Goal: Find specific page/section

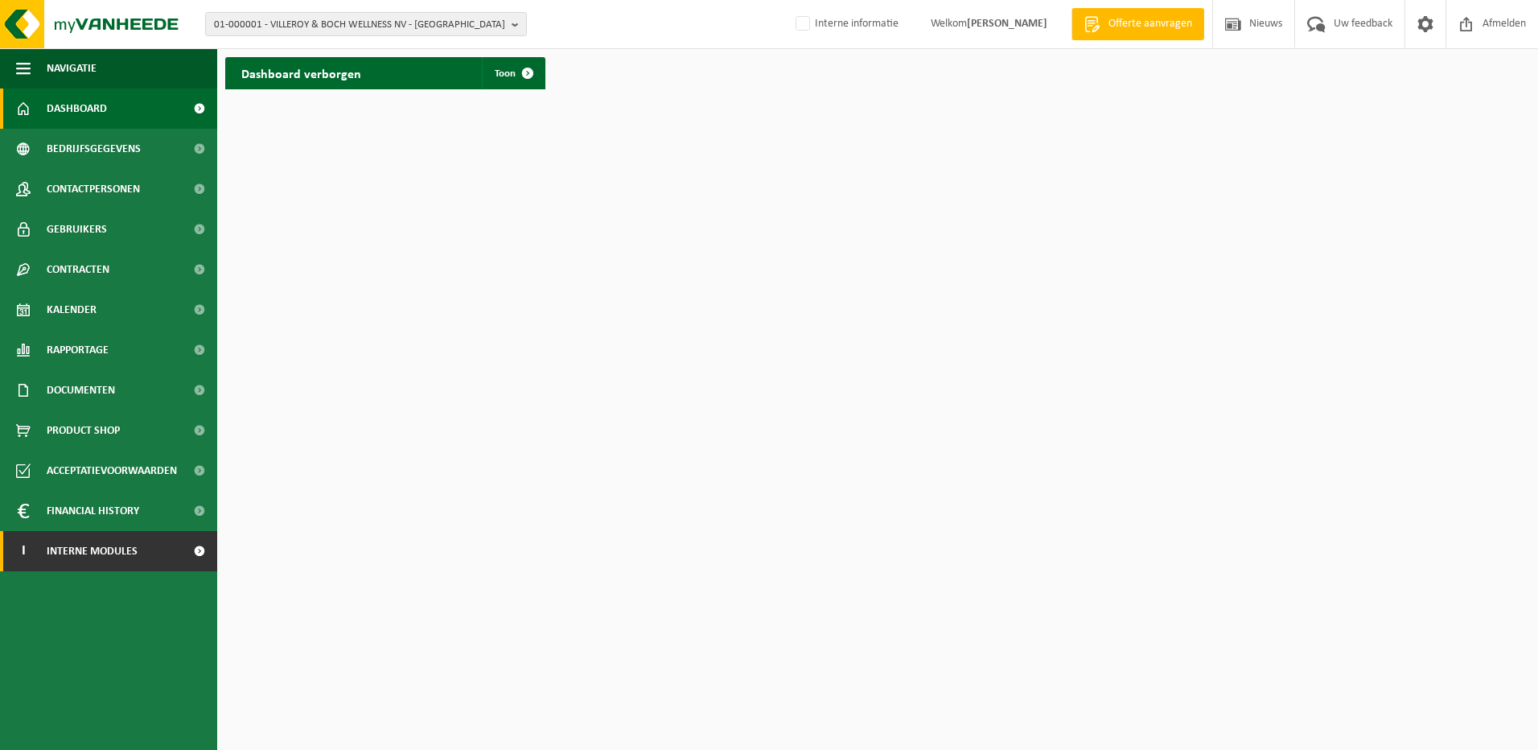
click at [130, 546] on span "Interne modules" at bounding box center [92, 551] width 91 height 40
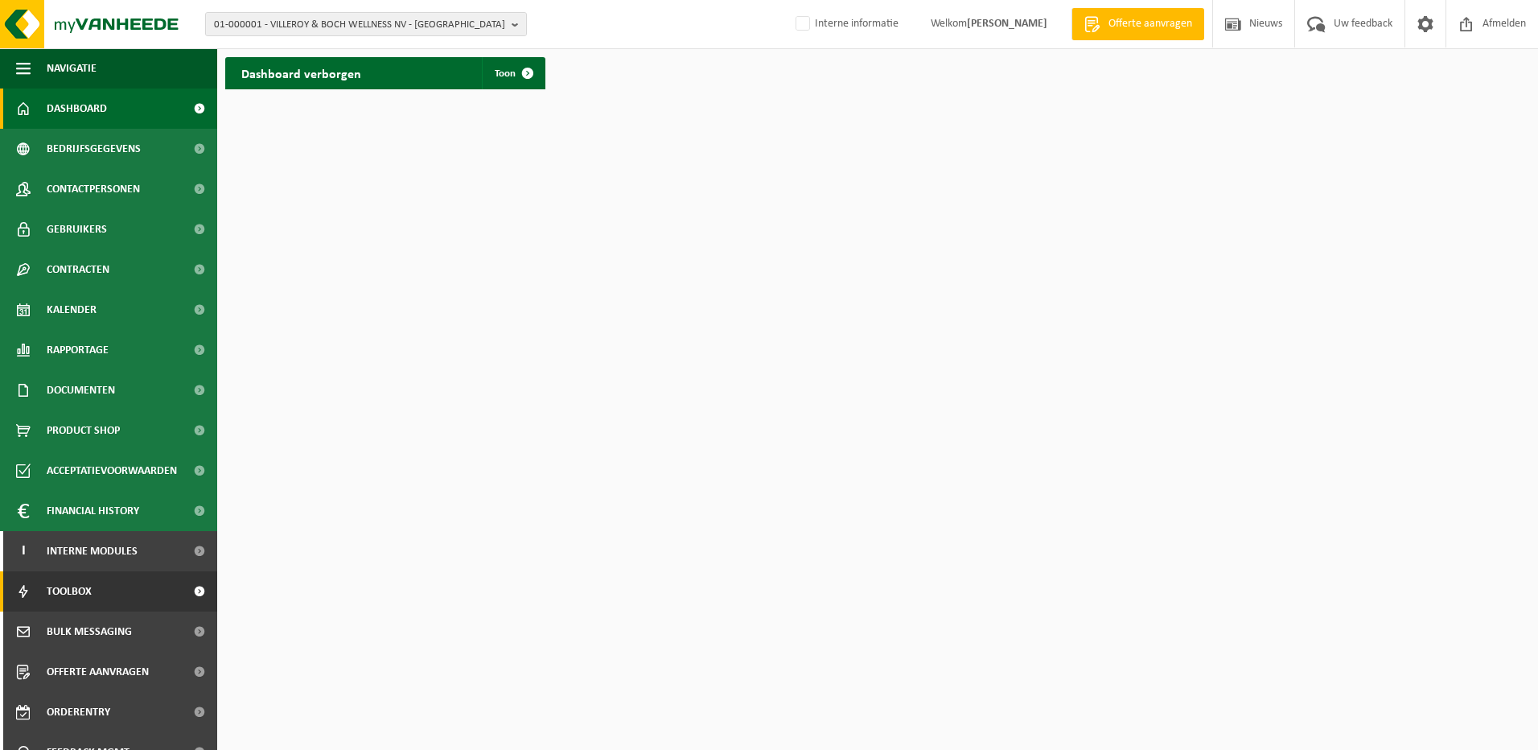
scroll to position [63, 0]
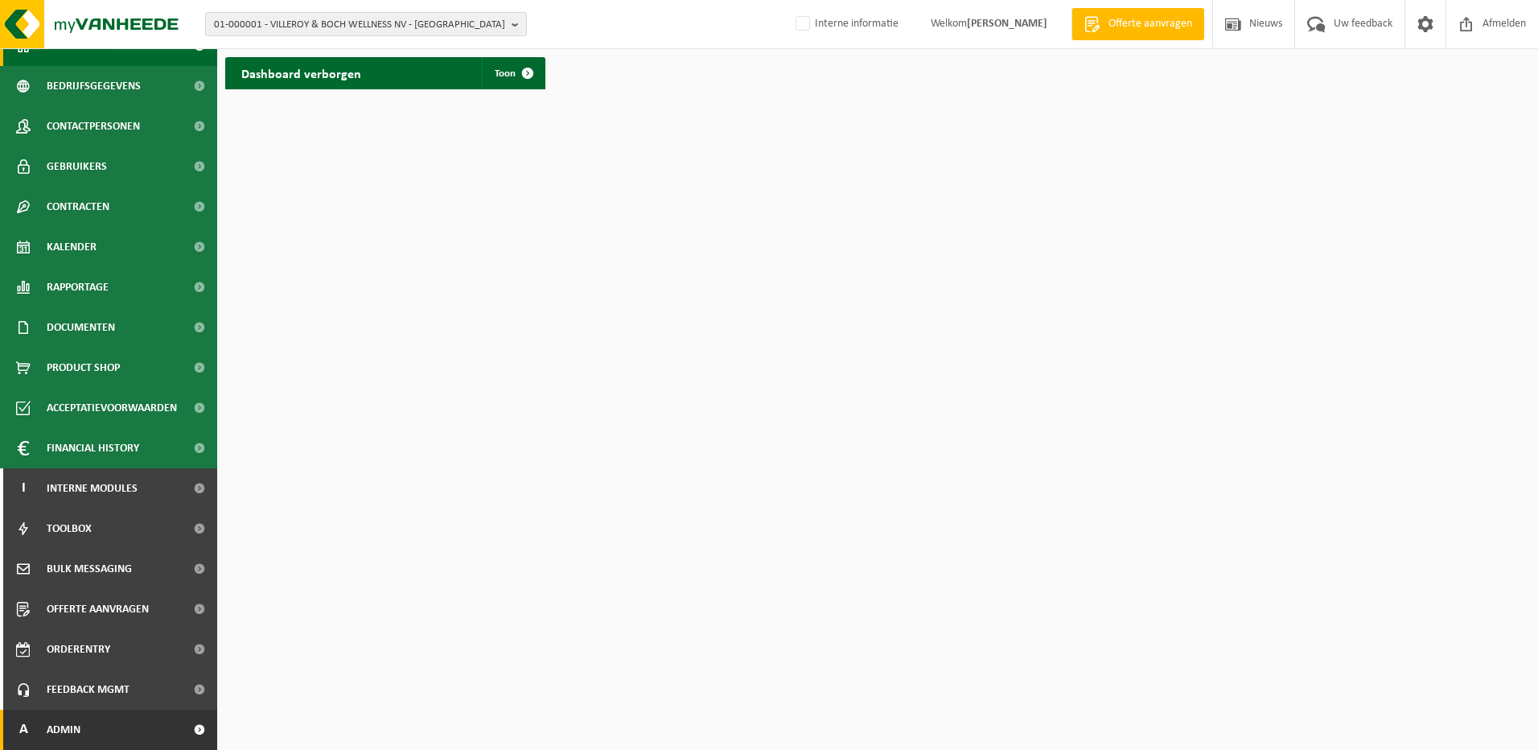
click at [87, 726] on link "A Admin" at bounding box center [108, 729] width 217 height 40
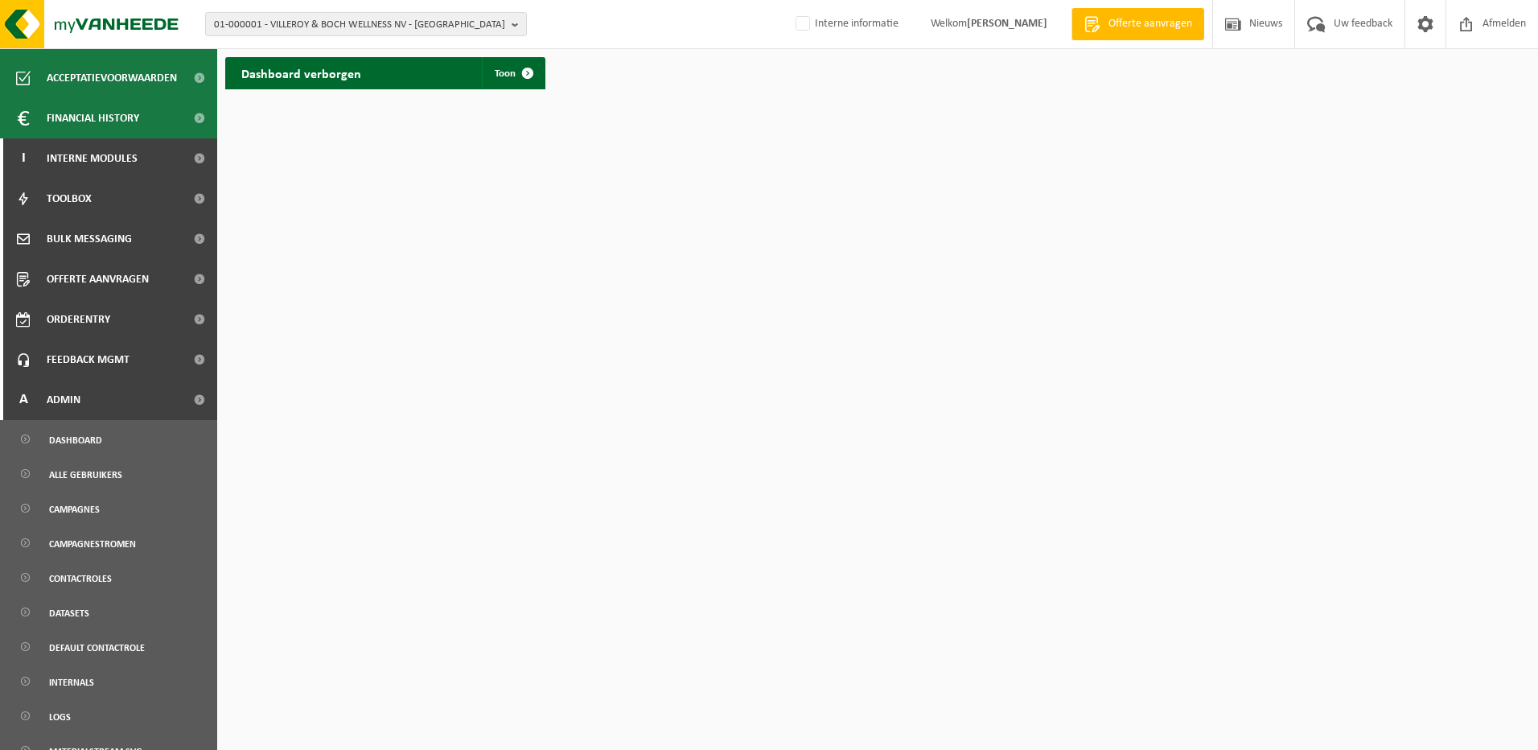
scroll to position [545, 0]
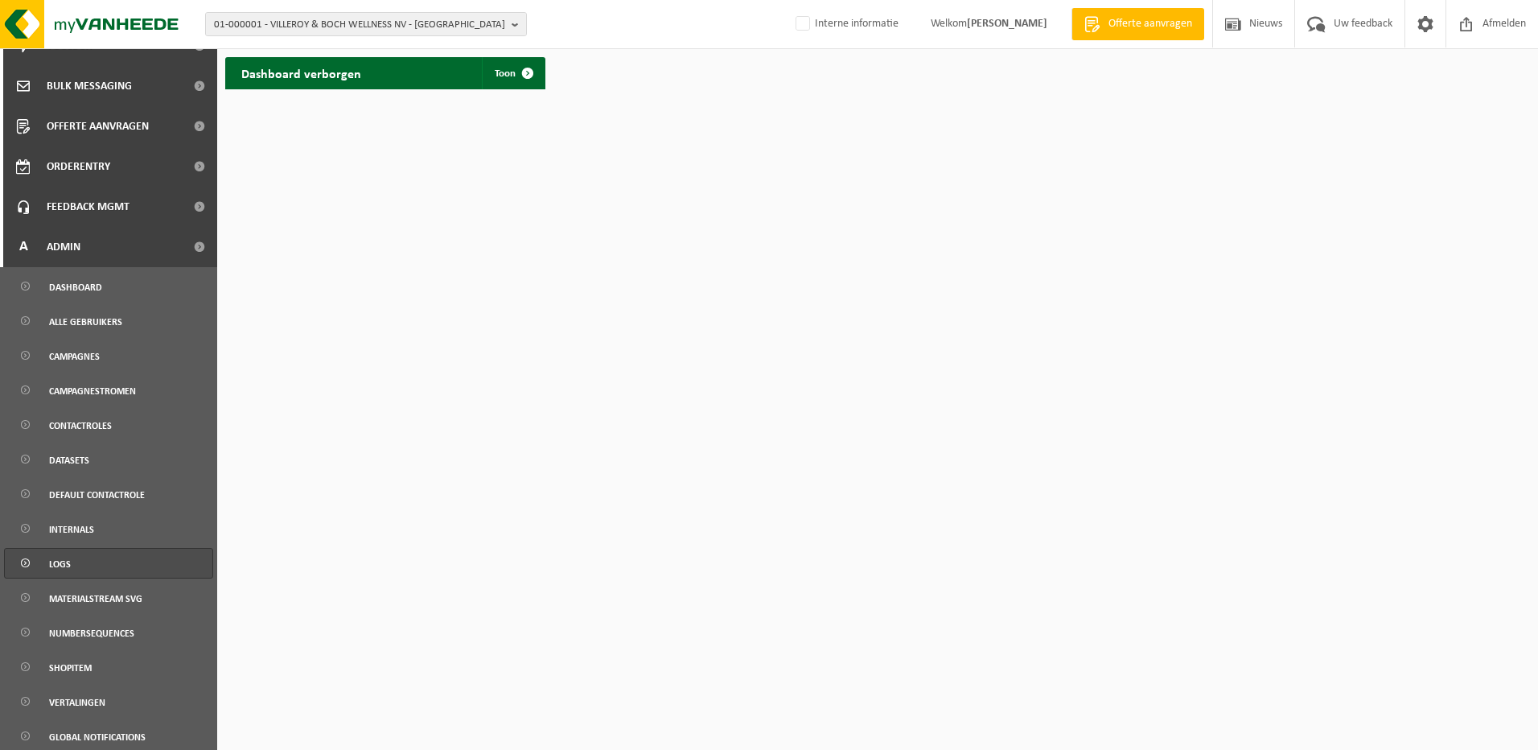
click at [92, 561] on link "Logs" at bounding box center [108, 563] width 209 height 31
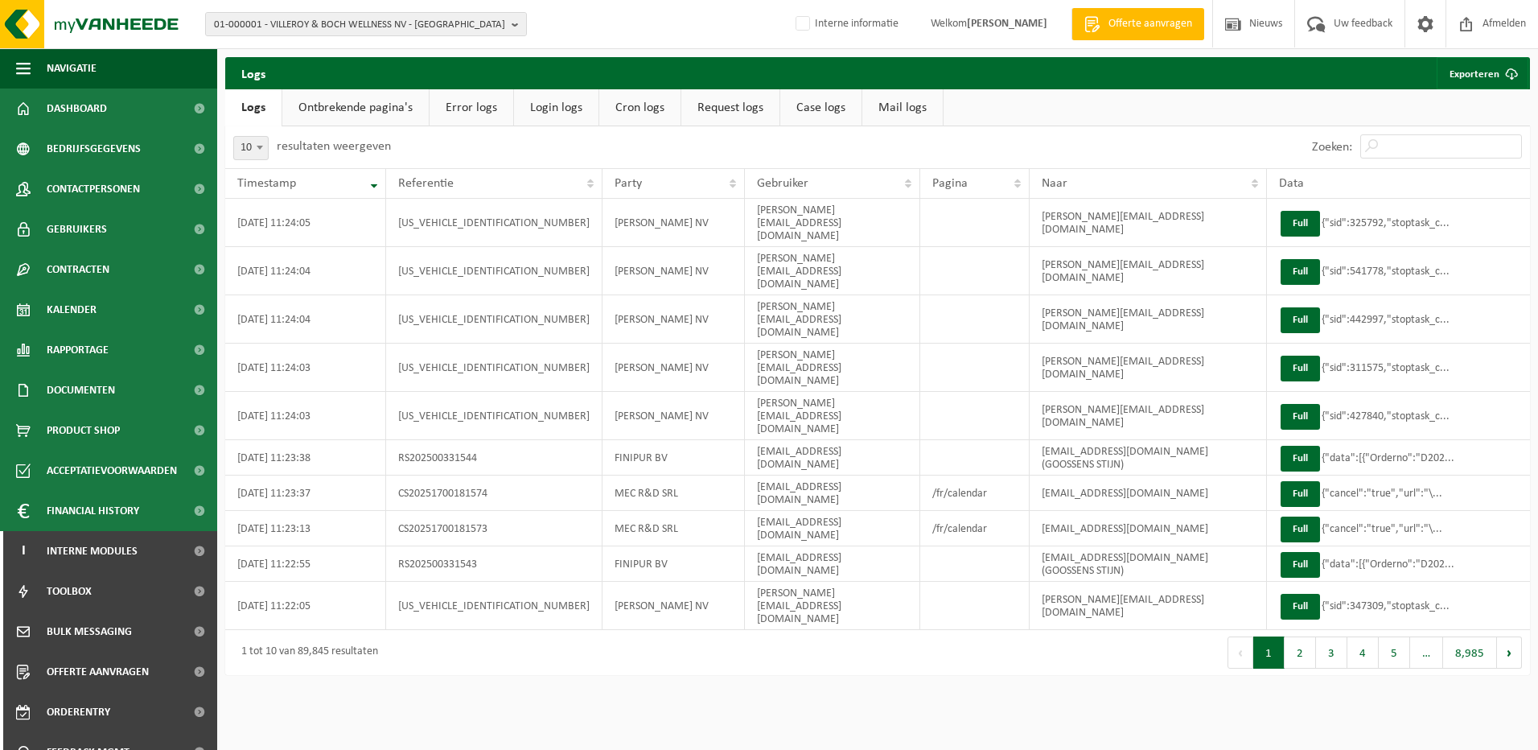
click at [470, 103] on link "Error logs" at bounding box center [472, 107] width 84 height 37
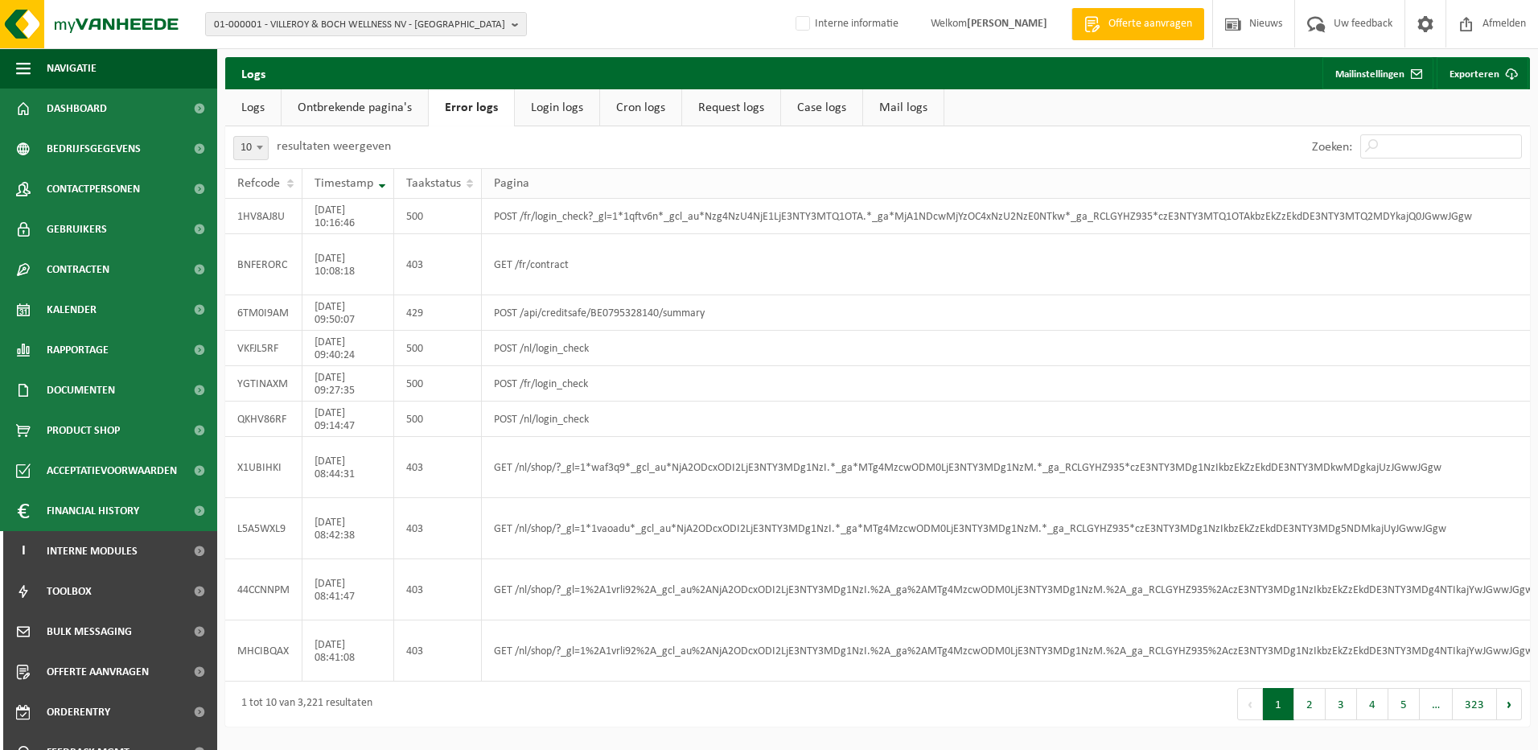
click at [530, 187] on div "Pagina" at bounding box center [1009, 183] width 1031 height 13
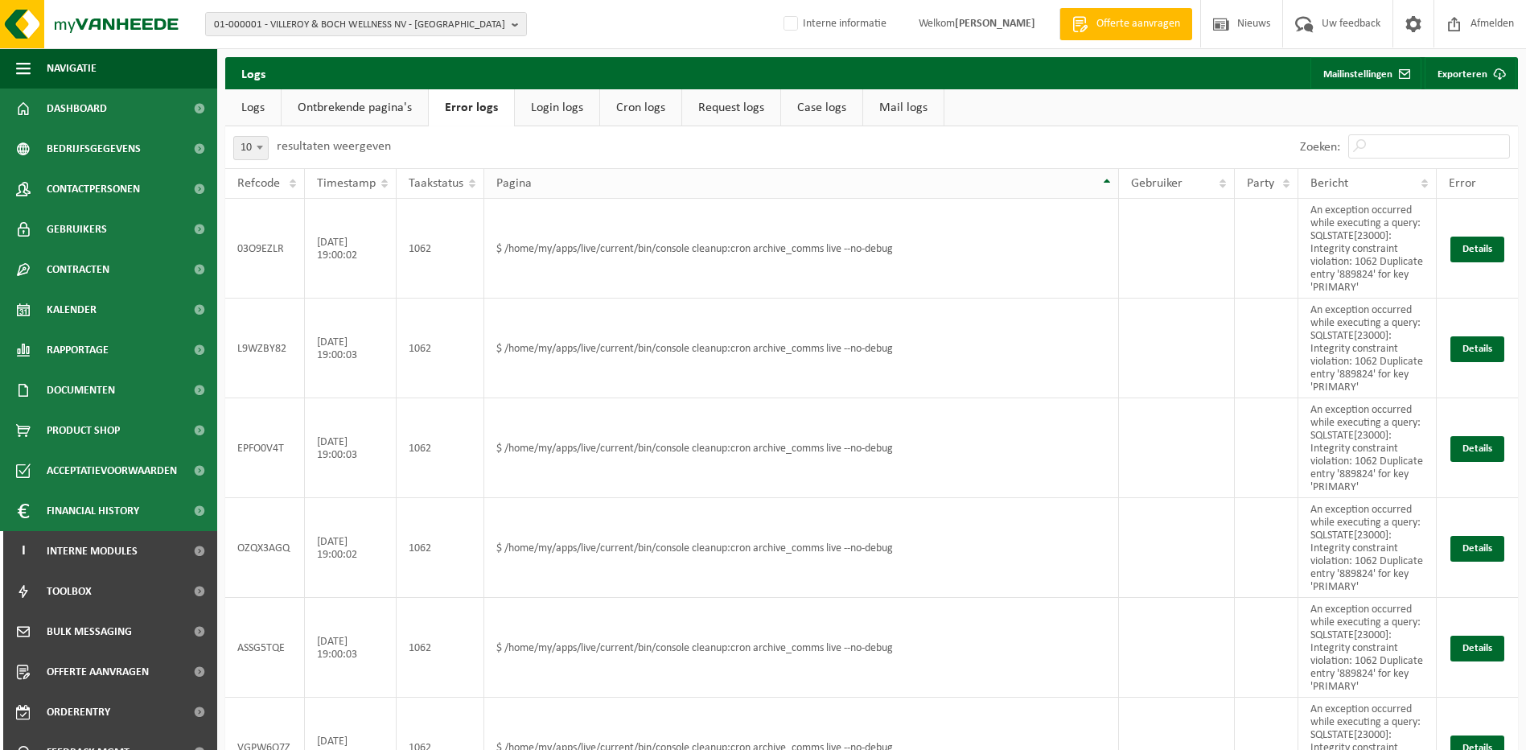
click at [530, 187] on span "Pagina" at bounding box center [513, 183] width 35 height 13
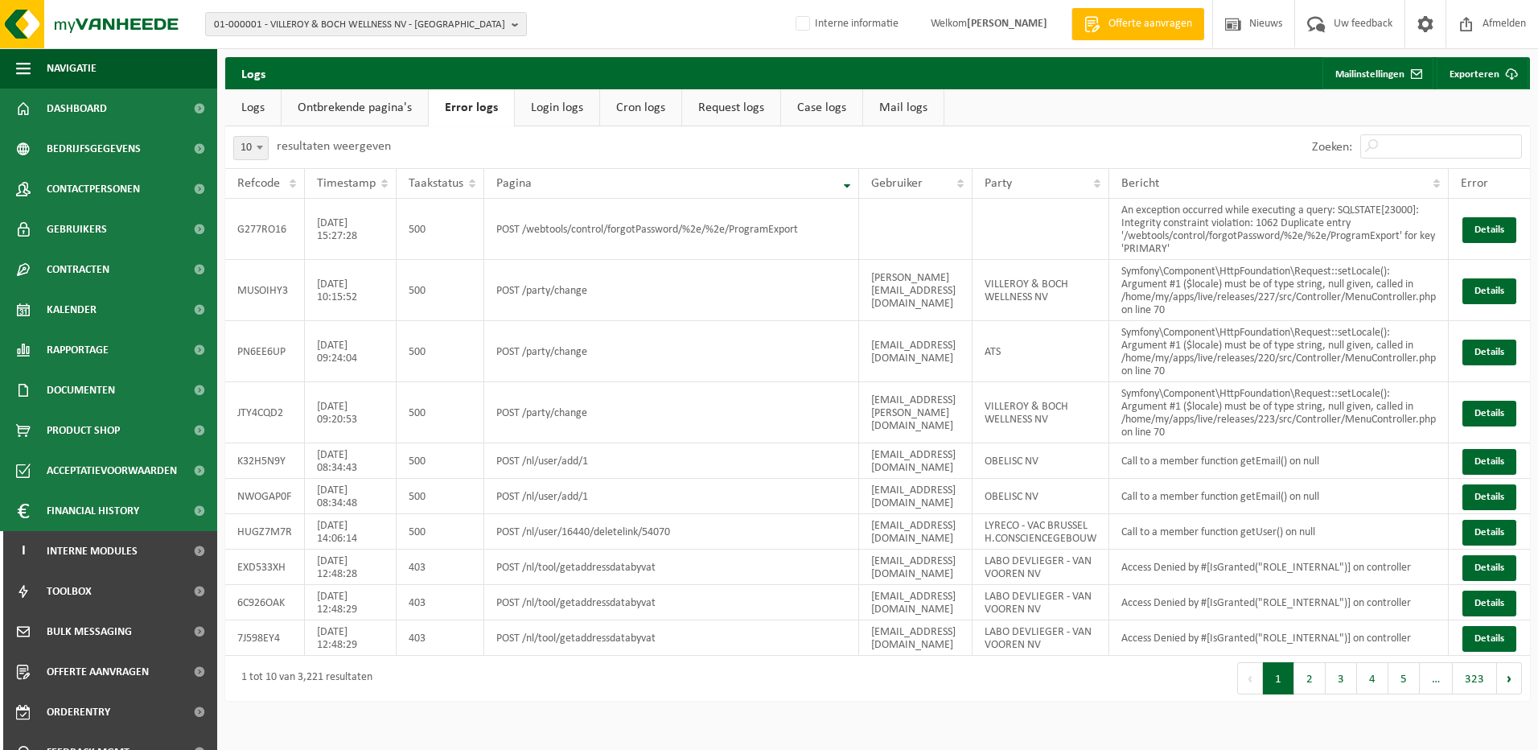
click at [1493, 129] on div "Zoeken:" at bounding box center [1417, 147] width 226 height 42
click at [1478, 142] on input "Zoeken:" at bounding box center [1441, 146] width 162 height 24
type input "c"
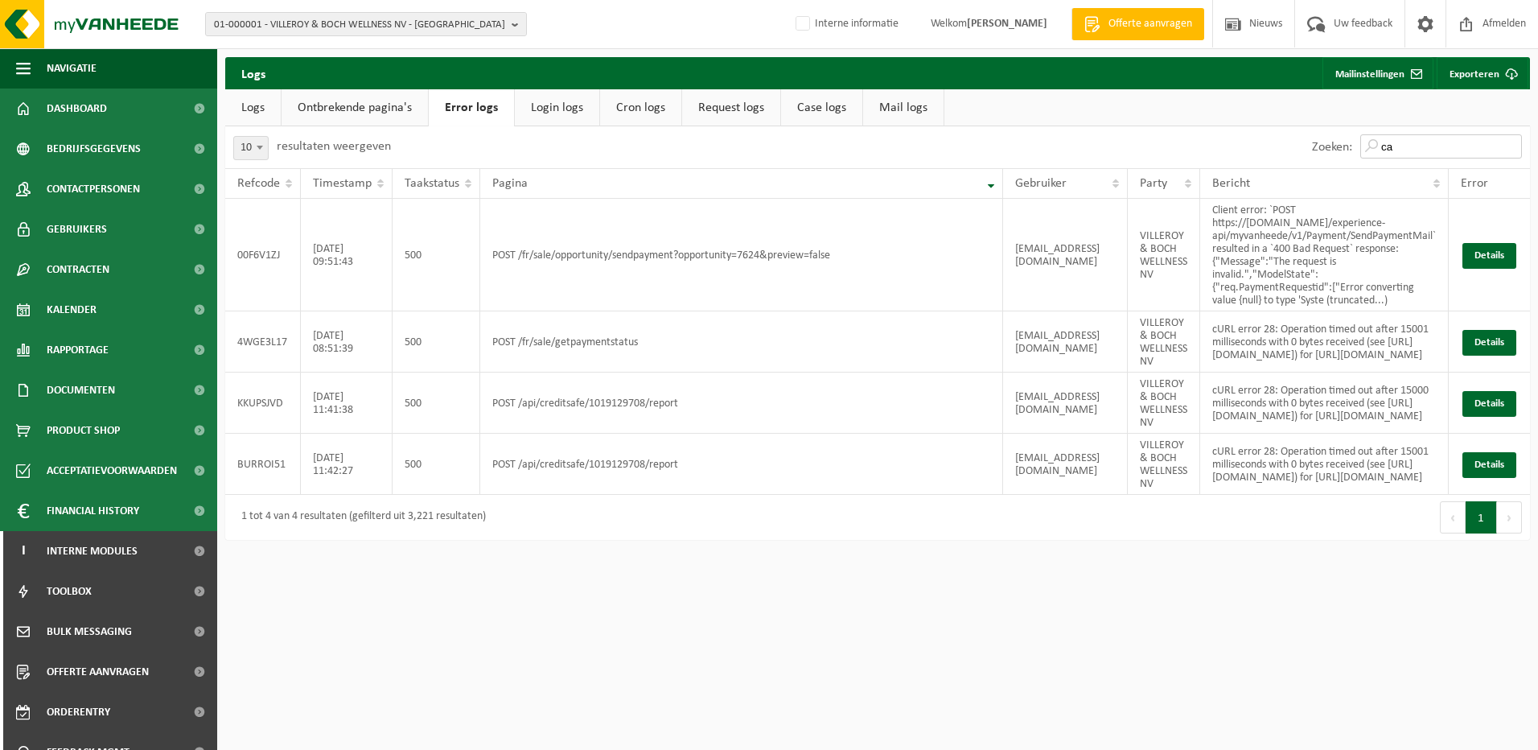
type input "c"
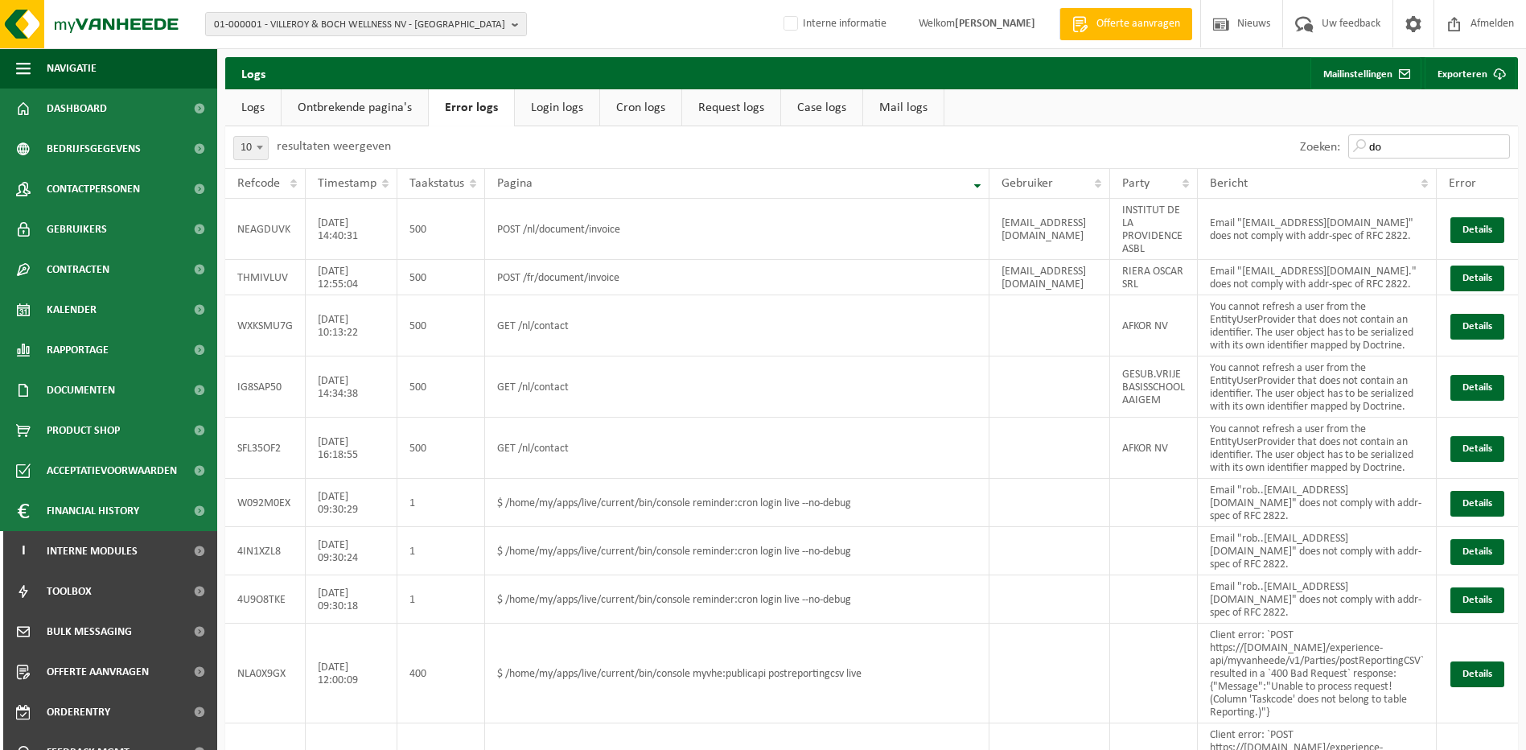
type input "d"
